Goal: Submit feedback/report problem

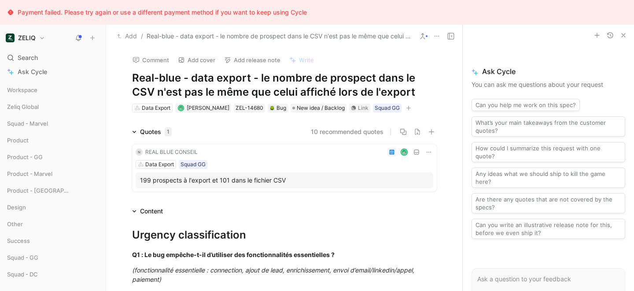
click at [410, 105] on icon "button" at bounding box center [408, 107] width 5 height 5
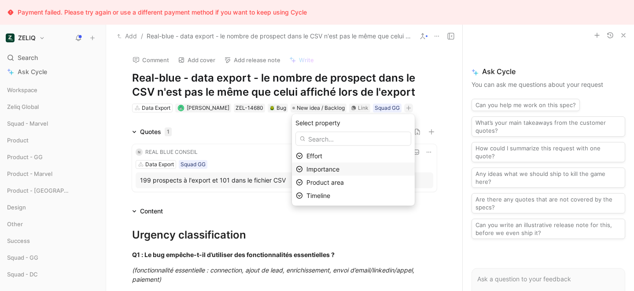
click at [340, 166] on span "Importance" at bounding box center [323, 168] width 33 height 7
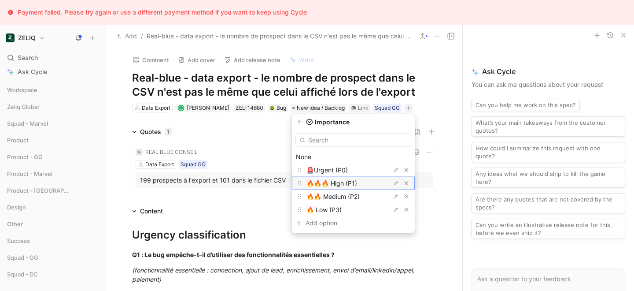
click at [337, 186] on span "🔥🔥🔥 High (P1)" at bounding box center [332, 182] width 51 height 7
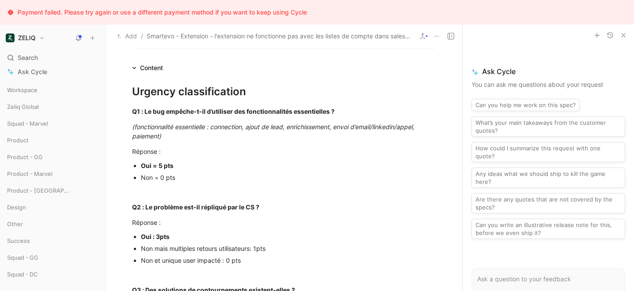
click at [26, 34] on h1 "ZELIQ" at bounding box center [27, 38] width 18 height 8
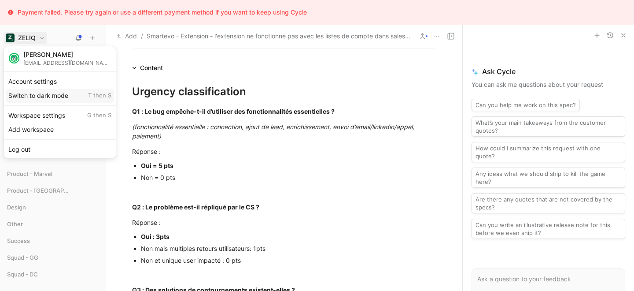
click at [35, 97] on div "Switch to dark mode T then S" at bounding box center [60, 96] width 108 height 14
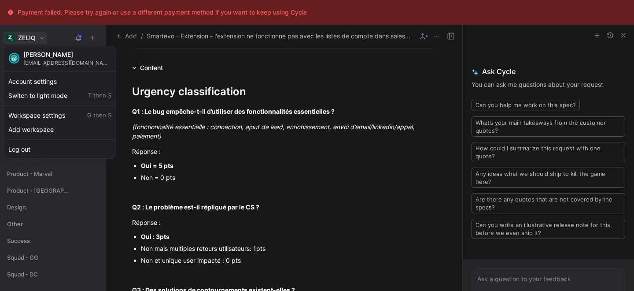
click at [56, 37] on div at bounding box center [317, 145] width 634 height 291
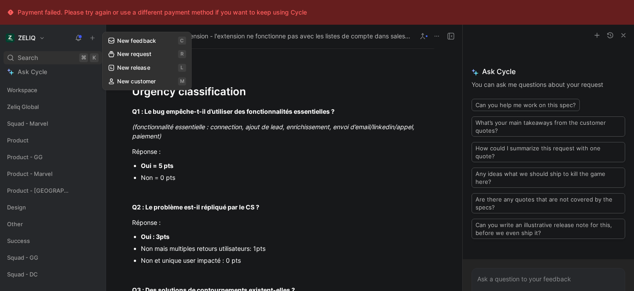
click at [74, 59] on div "Search ⌘ K" at bounding box center [53, 57] width 99 height 13
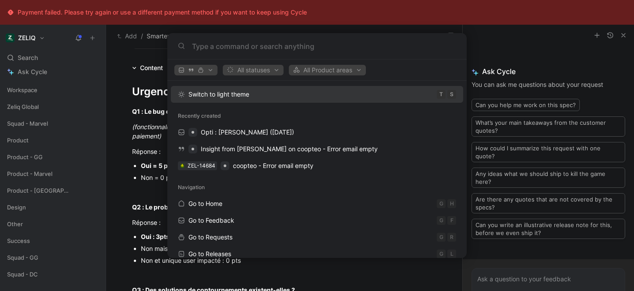
click at [201, 47] on input at bounding box center [324, 46] width 264 height 11
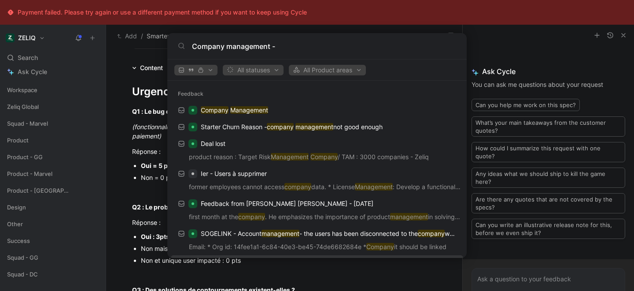
paste input "Bug d'affichage dans "tous prospects" -> "société""
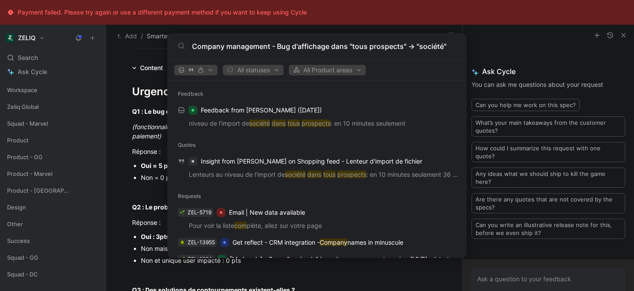
drag, startPoint x: 192, startPoint y: 47, endPoint x: 417, endPoint y: 57, distance: 225.3
click at [417, 57] on div "Company management - Bug d'affichage dans "tous prospects" -> "société"" at bounding box center [317, 46] width 300 height 26
type input "Company management - Bug d'affichage dans "tous prospects" -> "société""
click at [159, 75] on body "Payment failed. Please try again or use a different payment method if you want …" at bounding box center [317, 145] width 634 height 291
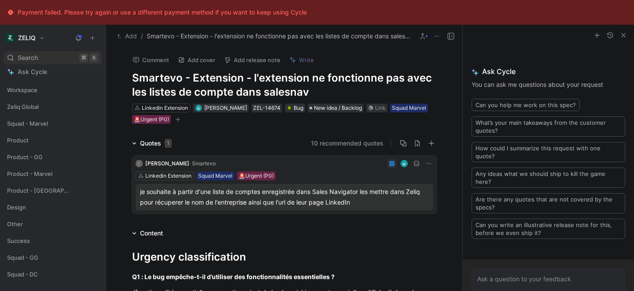
click at [32, 59] on span "Search" at bounding box center [28, 57] width 20 height 11
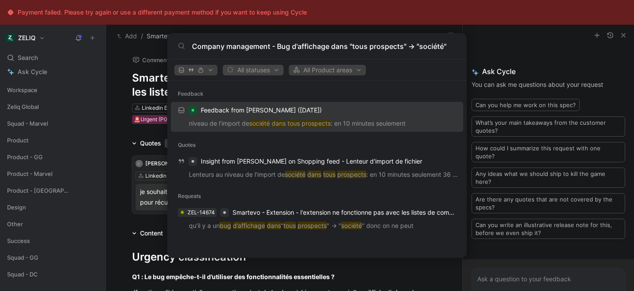
type input "Company management - Bug d'affichage dans "tous prospects" -> "société""
click at [261, 67] on span "All statuses" at bounding box center [253, 70] width 53 height 11
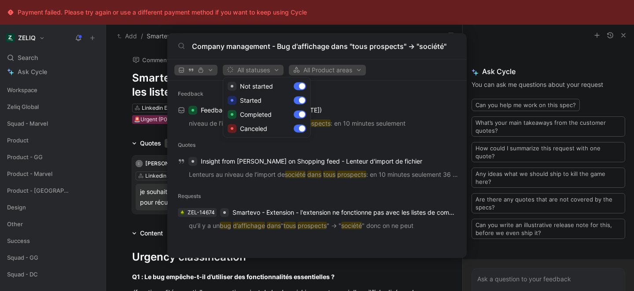
click at [261, 68] on div at bounding box center [317, 145] width 634 height 291
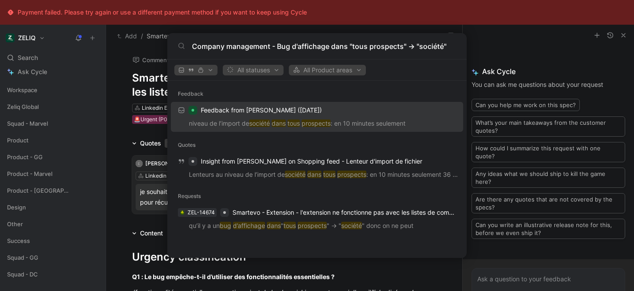
click at [85, 75] on body "Payment failed. Please try again or use a different payment method if you want …" at bounding box center [317, 145] width 634 height 291
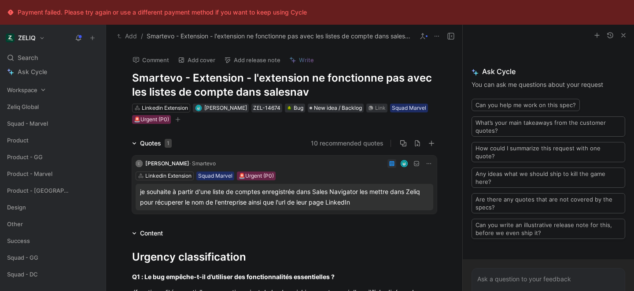
click at [31, 93] on span "Workspace" at bounding box center [22, 89] width 30 height 9
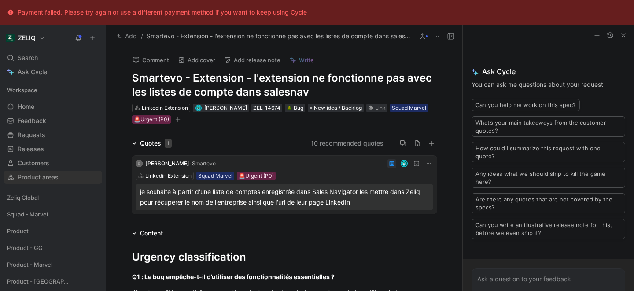
click at [35, 178] on span "Product areas" at bounding box center [38, 177] width 41 height 9
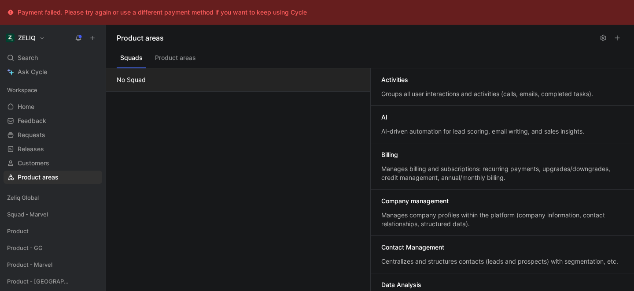
click at [182, 59] on button "Product areas" at bounding box center [176, 60] width 48 height 17
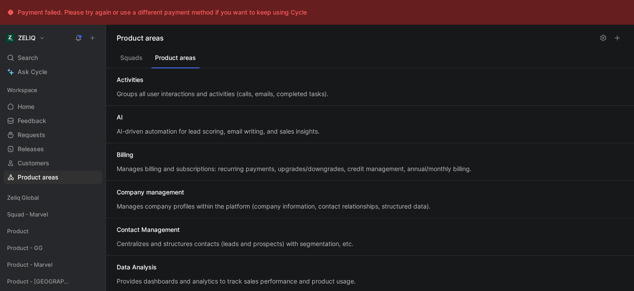
click at [146, 59] on div "Squads Product areas" at bounding box center [370, 59] width 528 height 17
click at [15, 108] on link "Home G then H" at bounding box center [53, 106] width 99 height 13
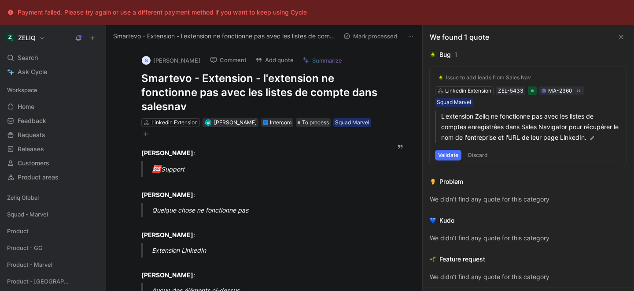
click at [259, 60] on button "Add quote" at bounding box center [274, 60] width 46 height 12
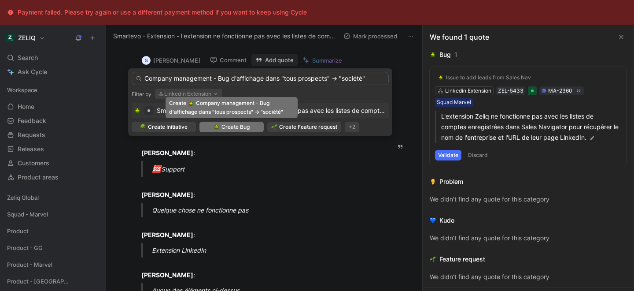
type input "Company management - Bug d'affichage dans "tous prospects" -> "société""
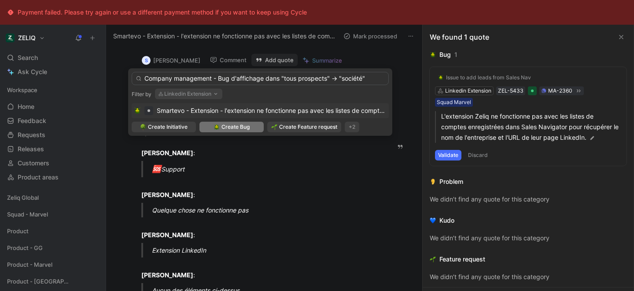
click at [249, 130] on span "Create Bug" at bounding box center [236, 126] width 28 height 9
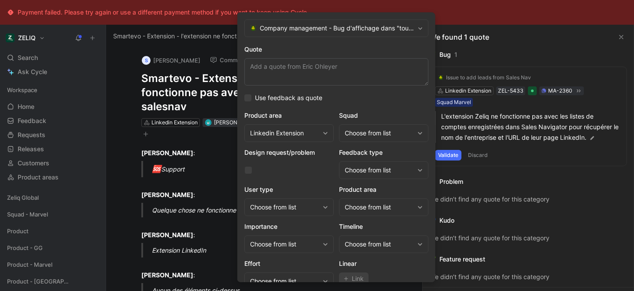
scroll to position [36, 0]
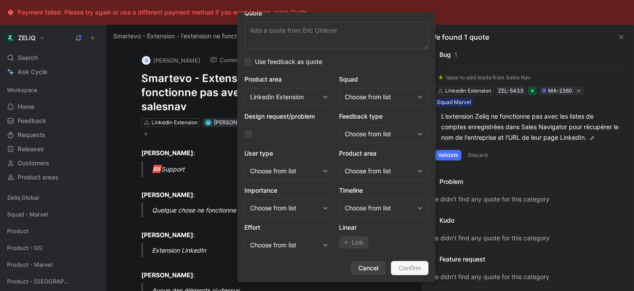
click at [373, 270] on span "Cancel" at bounding box center [369, 268] width 20 height 11
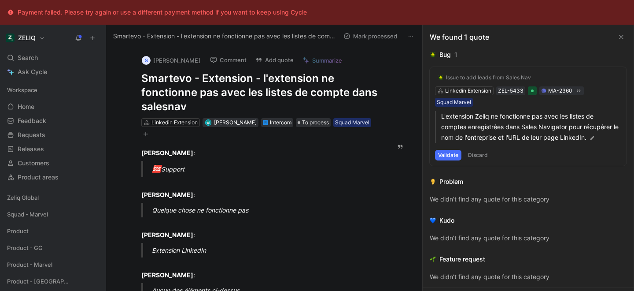
scroll to position [0, 0]
